Goal: Navigation & Orientation: Find specific page/section

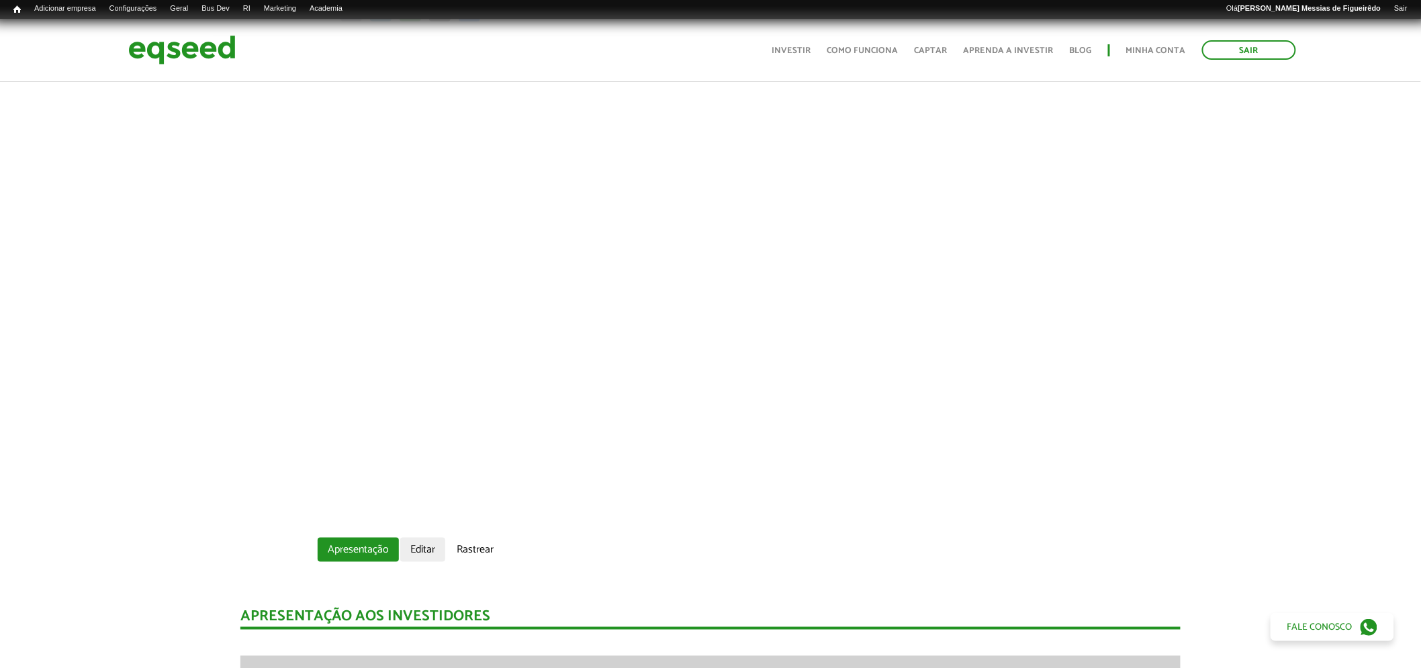
scroll to position [440, 0]
click at [431, 552] on link "Editar" at bounding box center [422, 550] width 45 height 24
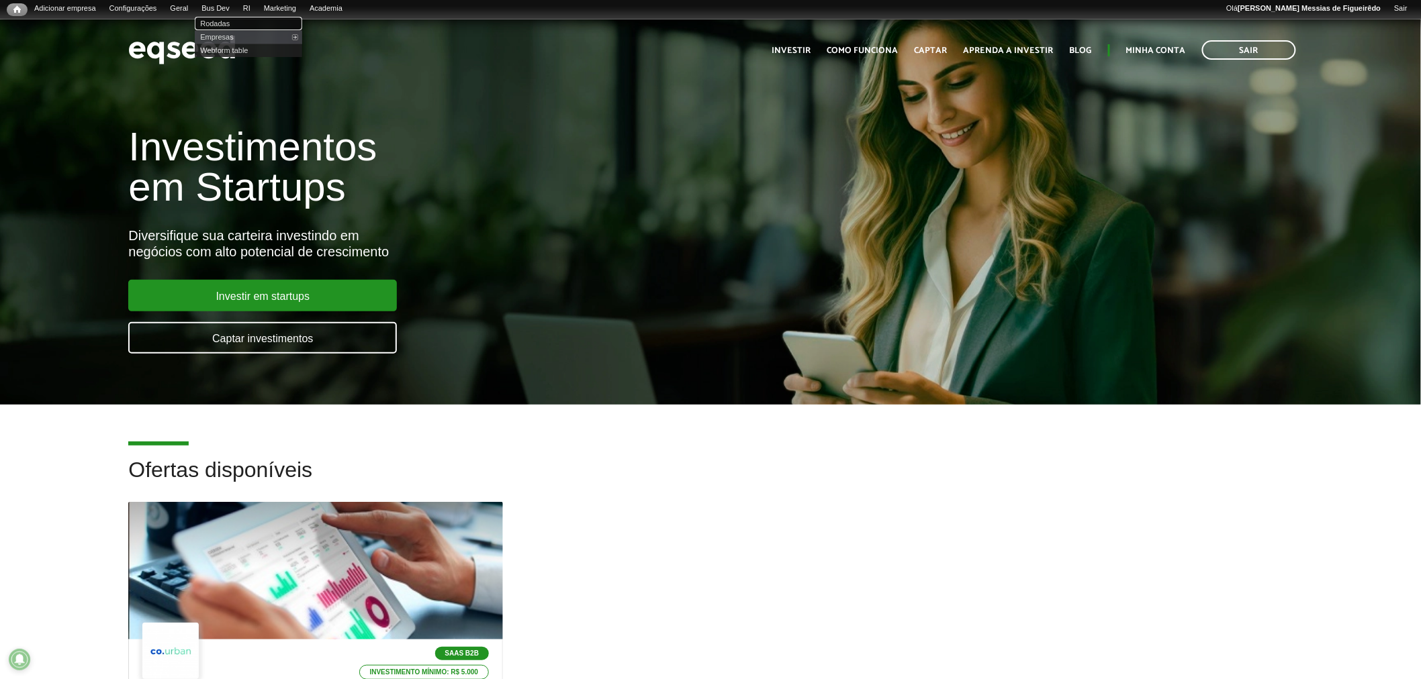
click at [228, 25] on link "Rodadas" at bounding box center [248, 23] width 107 height 13
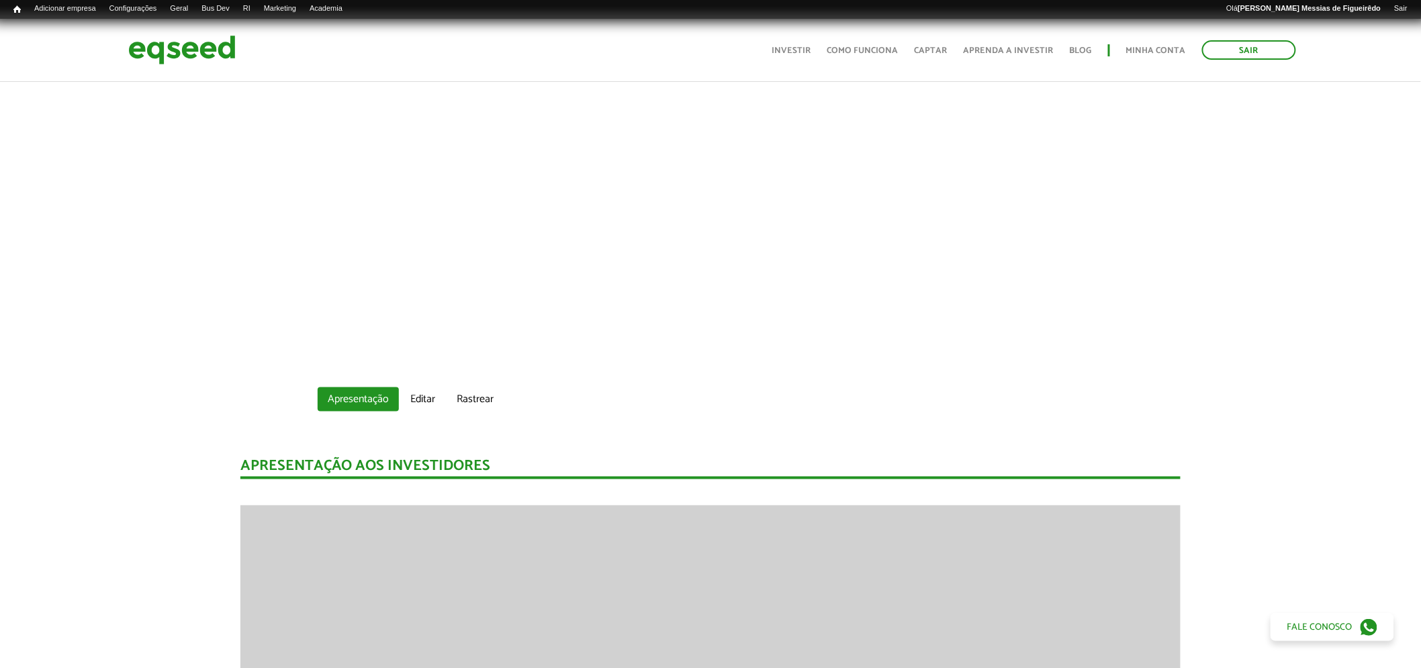
scroll to position [596, 0]
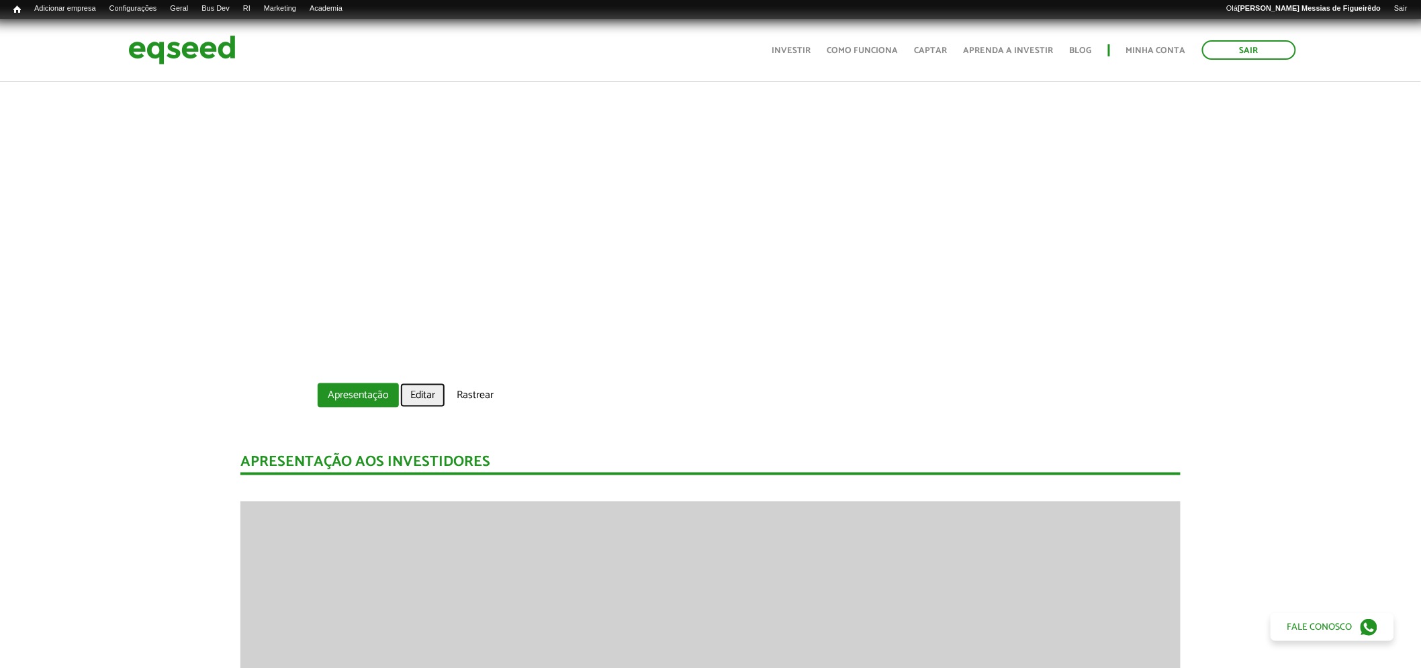
click at [420, 393] on link "Editar" at bounding box center [422, 395] width 45 height 24
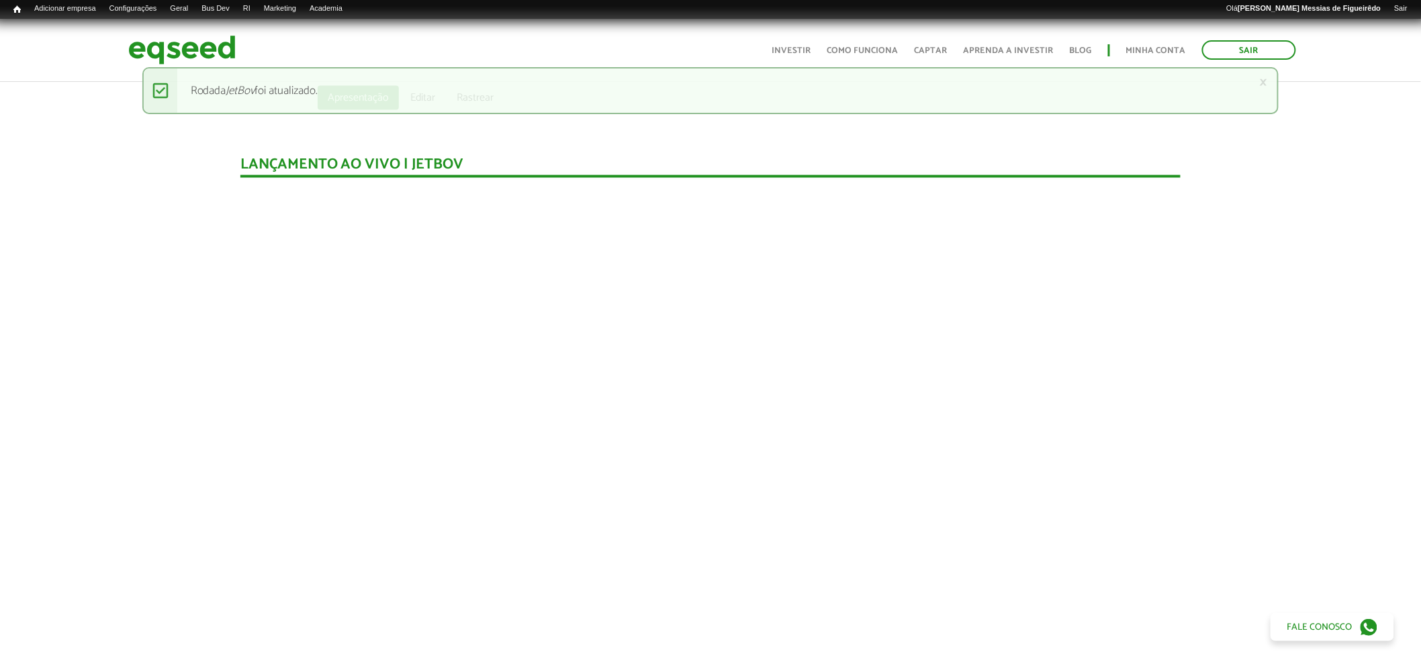
scroll to position [894, 0]
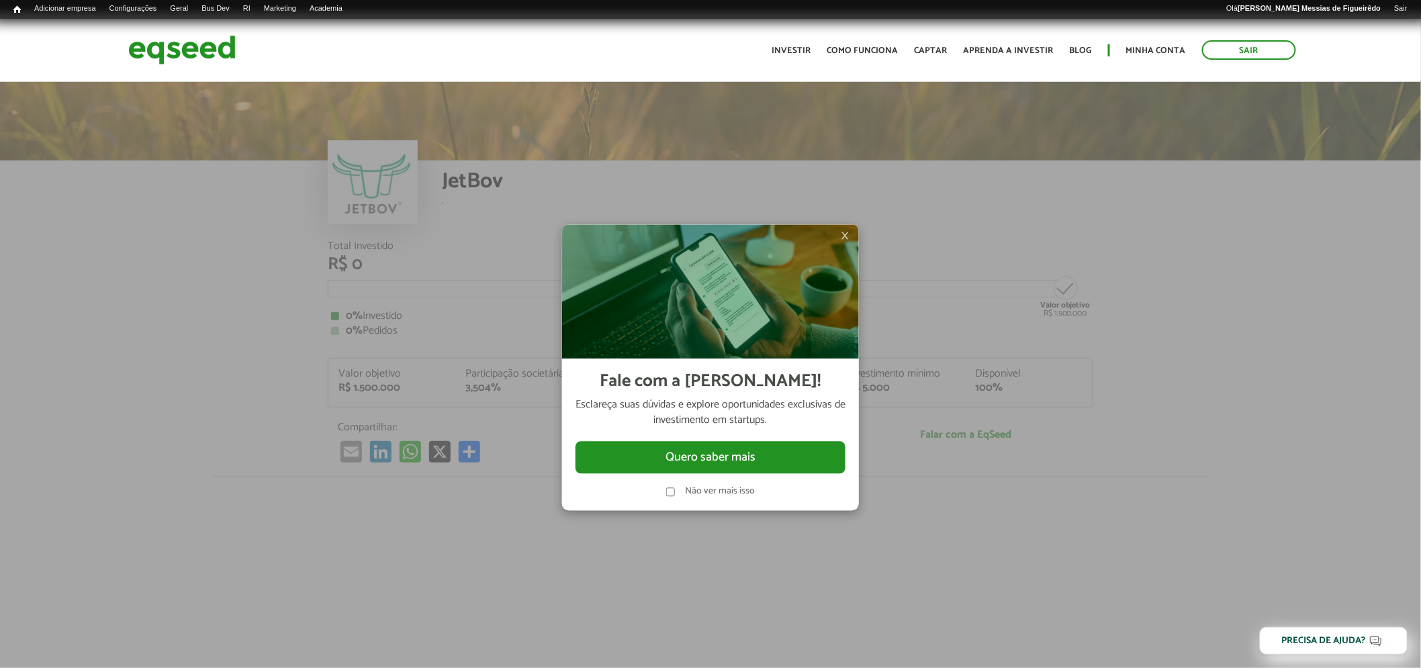
click at [846, 233] on span "×" at bounding box center [845, 236] width 8 height 16
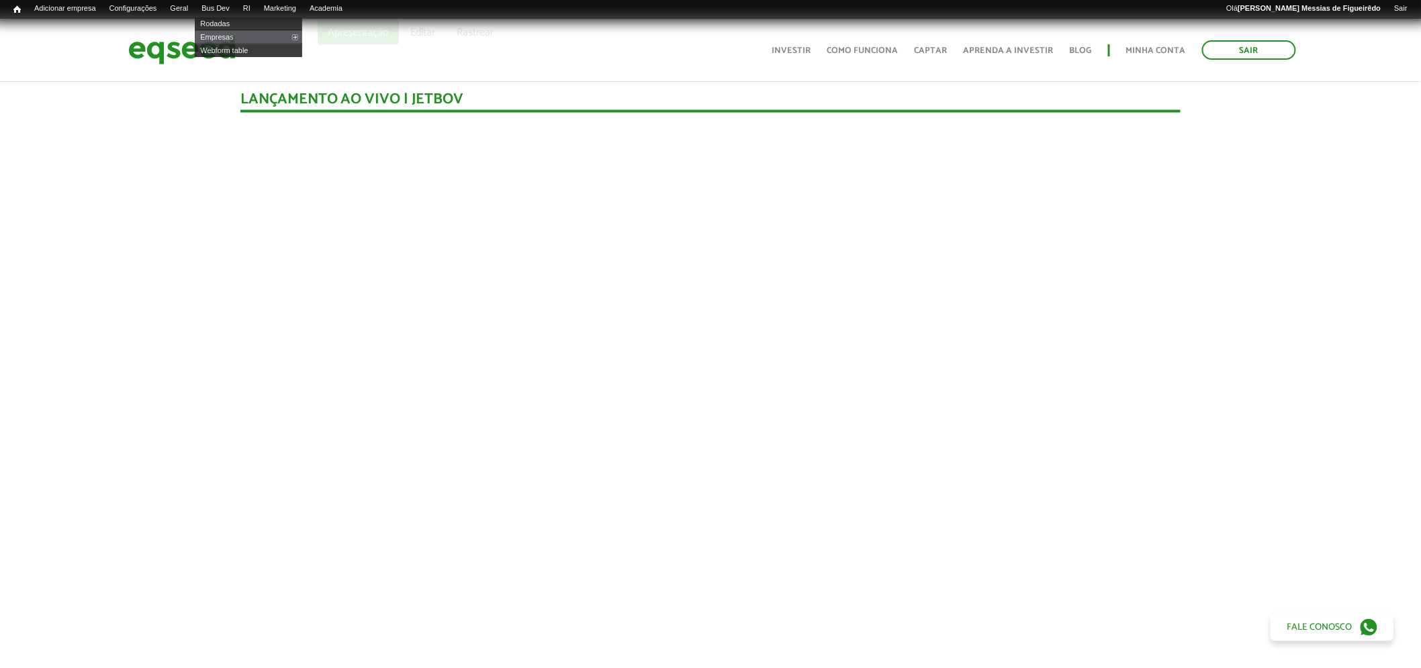
scroll to position [955, 0]
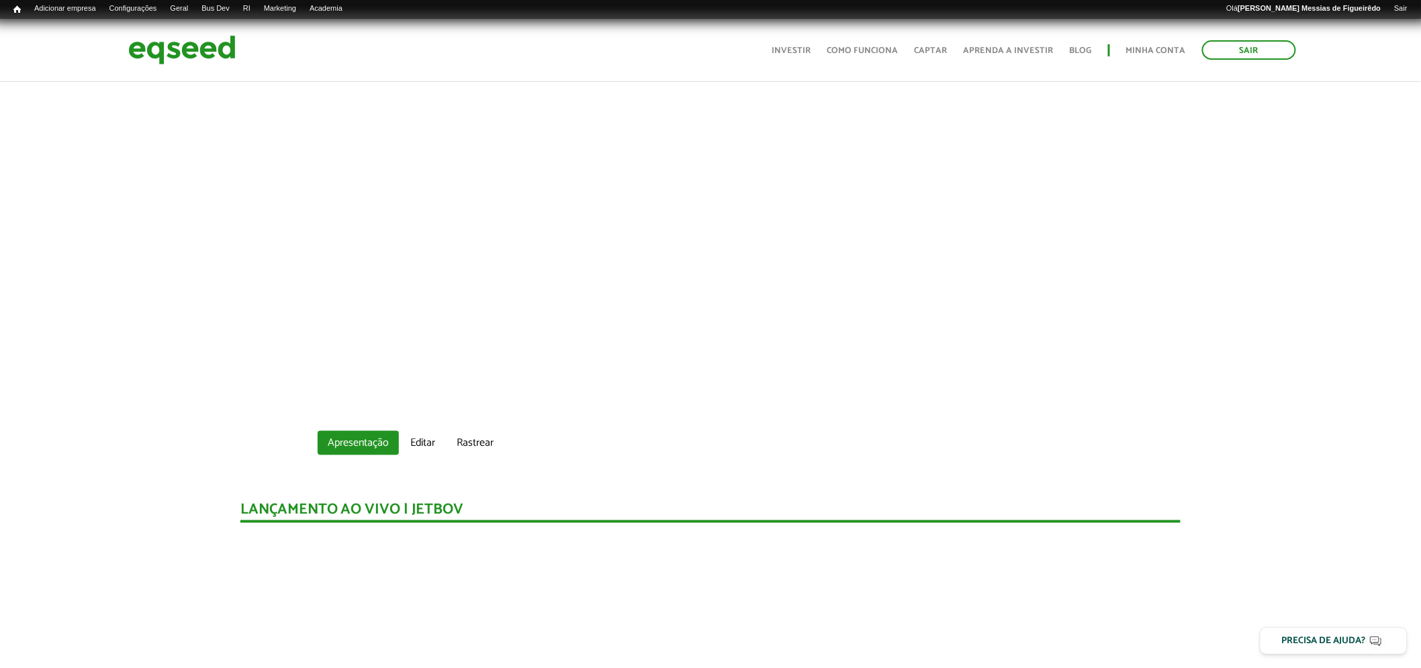
scroll to position [549, 0]
click at [414, 437] on link "Editar" at bounding box center [422, 442] width 45 height 24
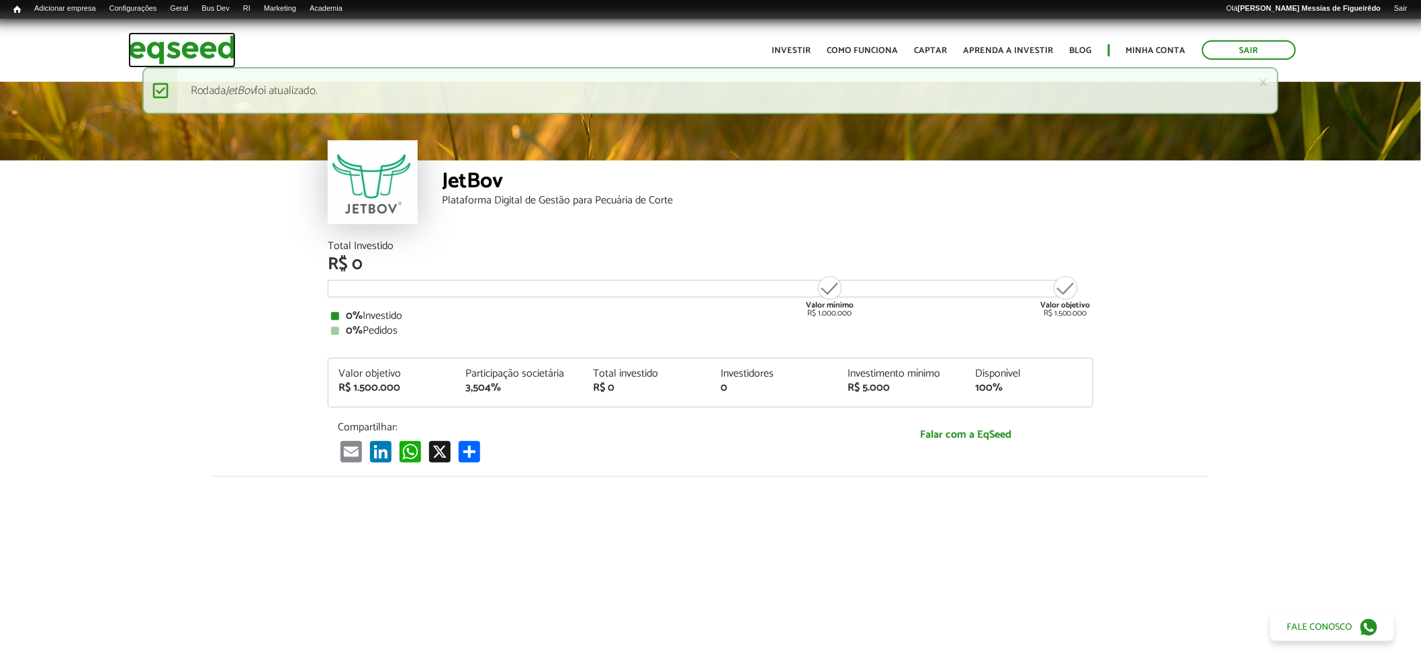
click at [181, 54] on img at bounding box center [181, 50] width 107 height 36
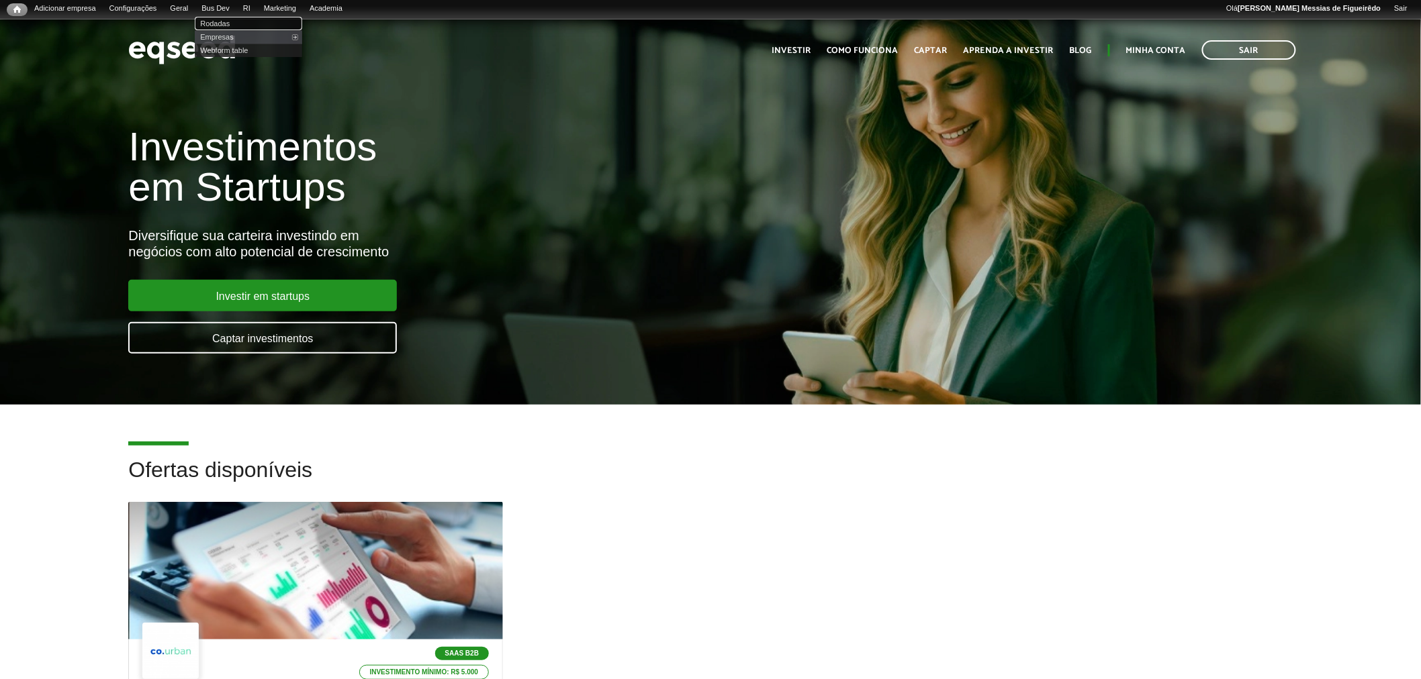
click at [228, 21] on link "Rodadas" at bounding box center [248, 23] width 107 height 13
